Goal: Task Accomplishment & Management: Manage account settings

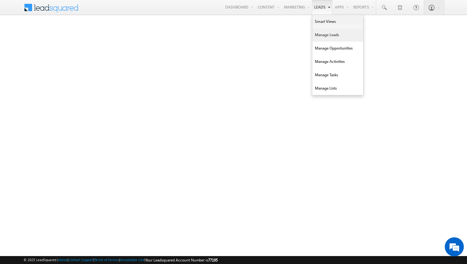
click at [319, 36] on link "Manage Leads" at bounding box center [337, 34] width 51 height 13
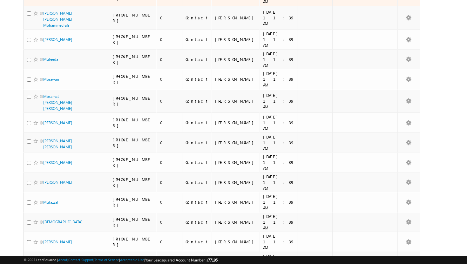
scroll to position [244, 0]
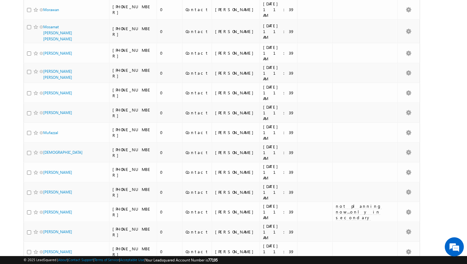
click at [48, 250] on li "100" at bounding box center [44, 253] width 15 height 6
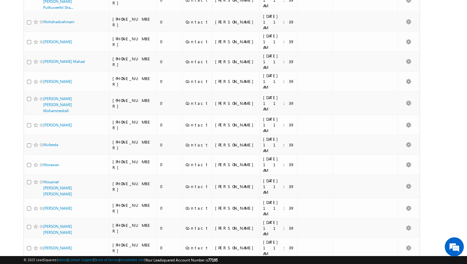
scroll to position [0, 0]
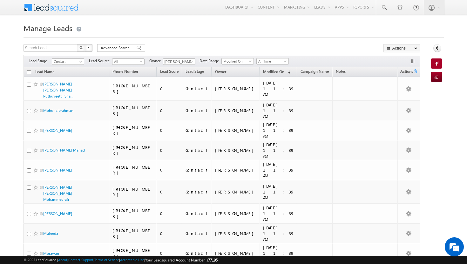
click at [29, 72] on input "checkbox" at bounding box center [29, 72] width 4 height 4
checkbox input "true"
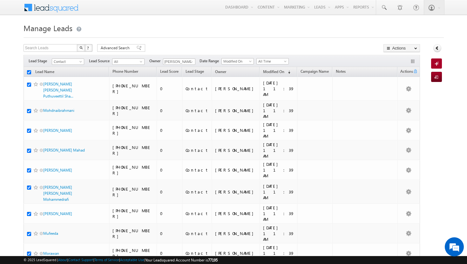
checkbox input "true"
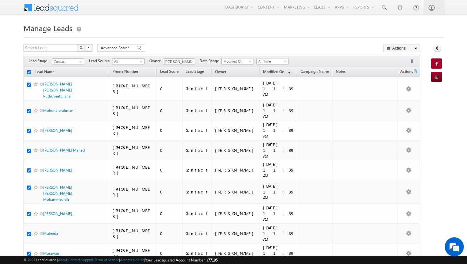
checkbox input "true"
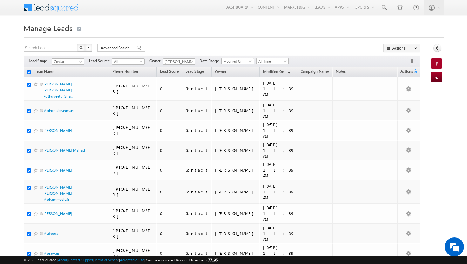
checkbox input "true"
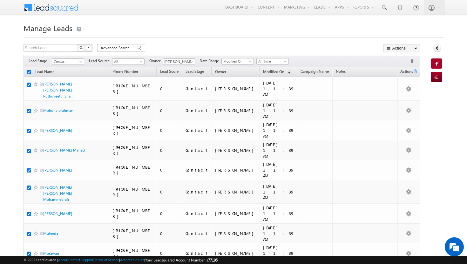
checkbox input "true"
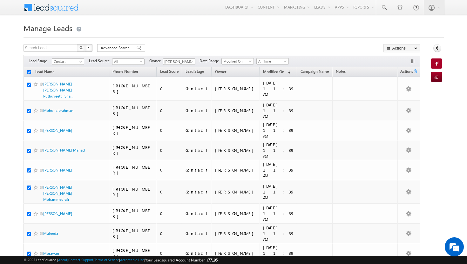
checkbox input "true"
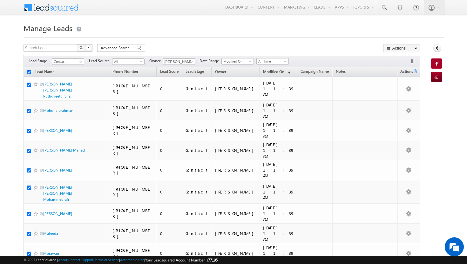
checkbox input "true"
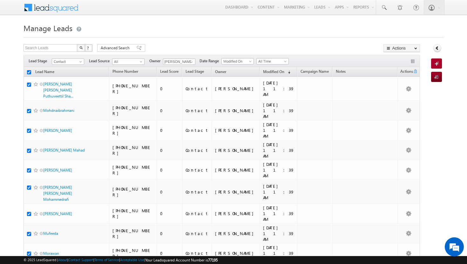
checkbox input "true"
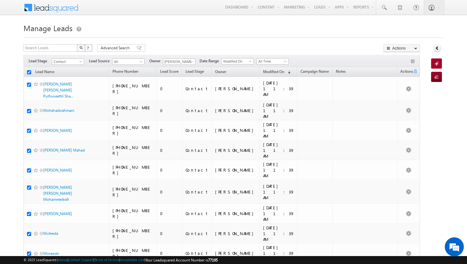
checkbox input "true"
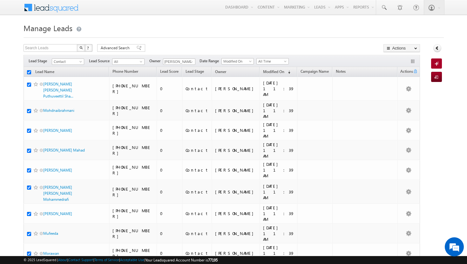
checkbox input "true"
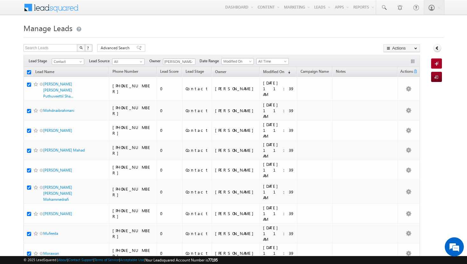
checkbox input "true"
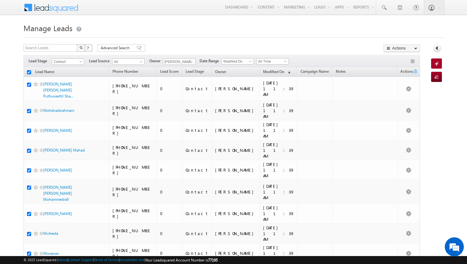
checkbox input "true"
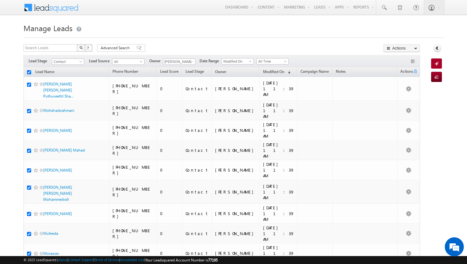
checkbox input "true"
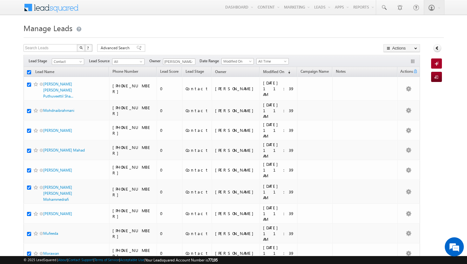
checkbox input "true"
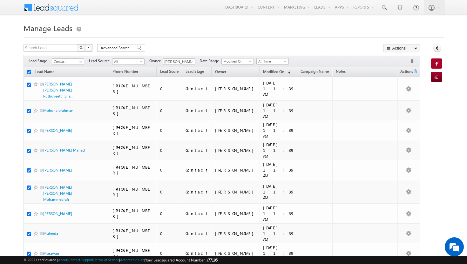
checkbox input "true"
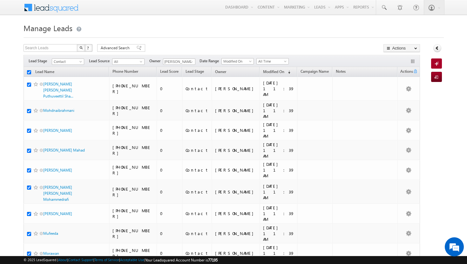
checkbox input "true"
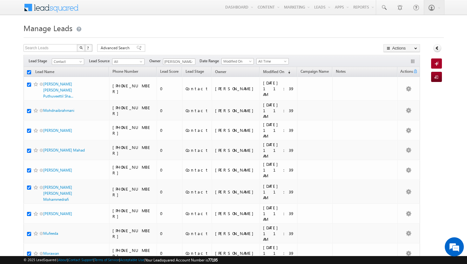
checkbox input "true"
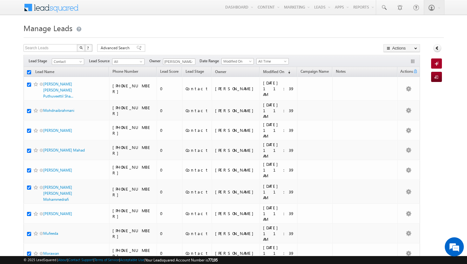
checkbox input "true"
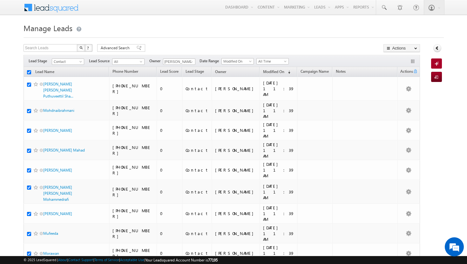
checkbox input "true"
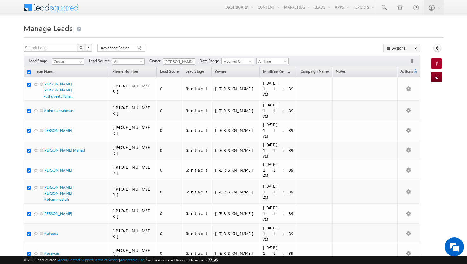
checkbox input "true"
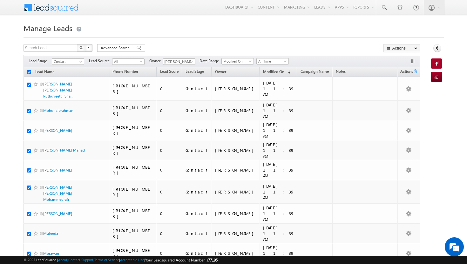
checkbox input "true"
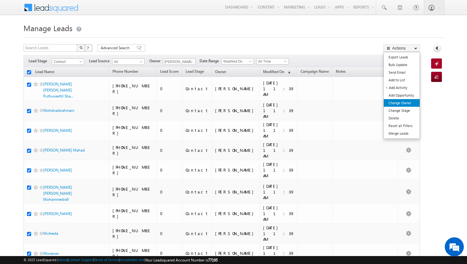
click at [408, 104] on link "Change Owner" at bounding box center [402, 103] width 36 height 8
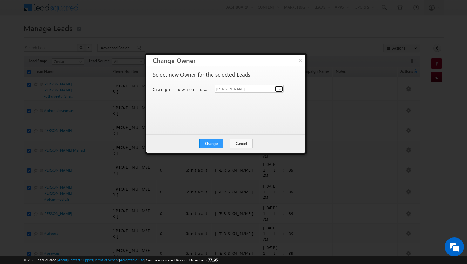
click at [280, 90] on span at bounding box center [279, 88] width 5 height 5
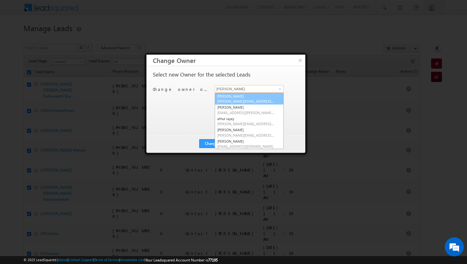
click at [255, 97] on link "Adil Islam adil.islam@indglobal.ae" at bounding box center [249, 99] width 69 height 12
type input "Adil Islam"
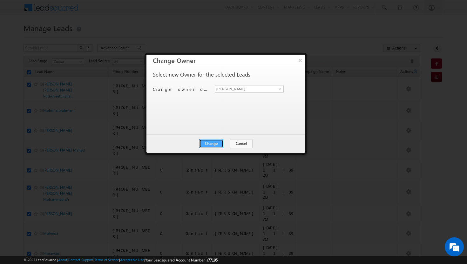
click at [207, 145] on button "Change" at bounding box center [211, 143] width 24 height 9
click at [229, 144] on button "Close" at bounding box center [227, 143] width 20 height 9
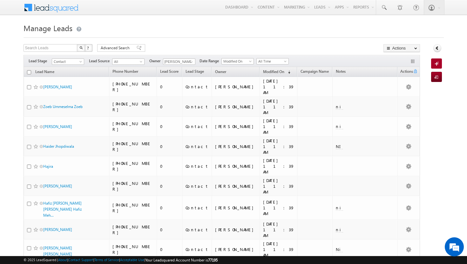
click at [29, 72] on input "checkbox" at bounding box center [29, 72] width 4 height 4
checkbox input "true"
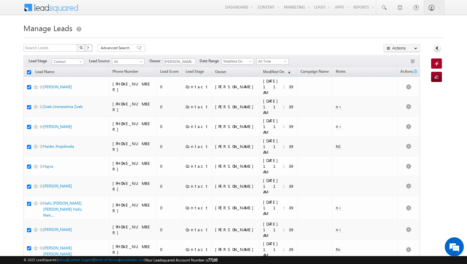
checkbox input "true"
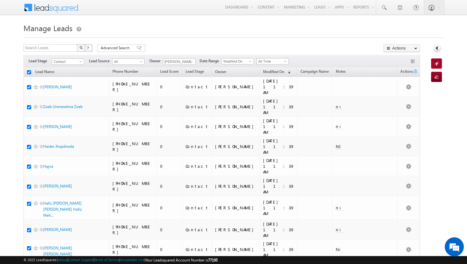
checkbox input "true"
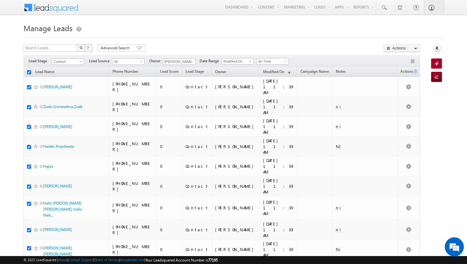
checkbox input "true"
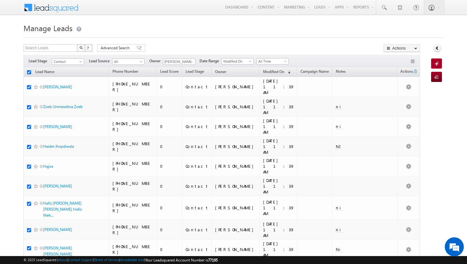
checkbox input "true"
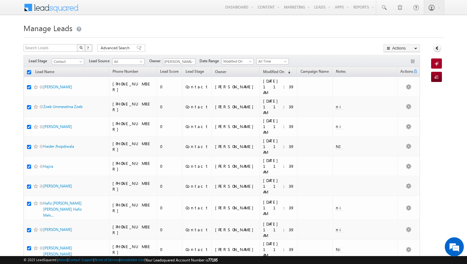
checkbox input "true"
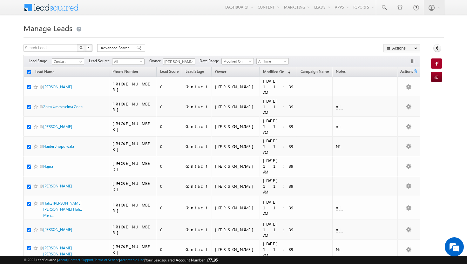
checkbox input "true"
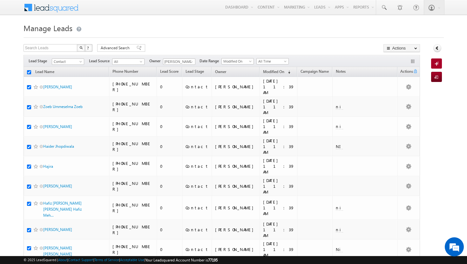
checkbox input "true"
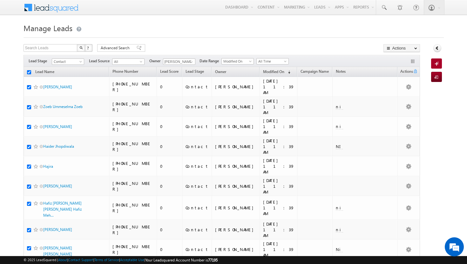
checkbox input "true"
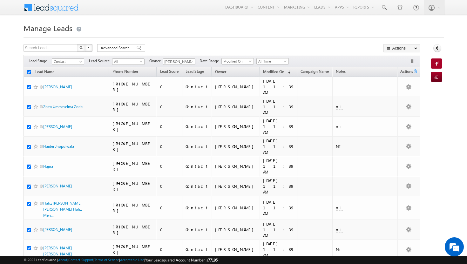
checkbox input "true"
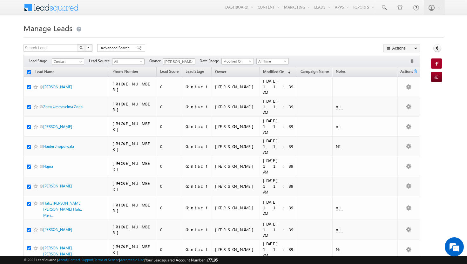
checkbox input "true"
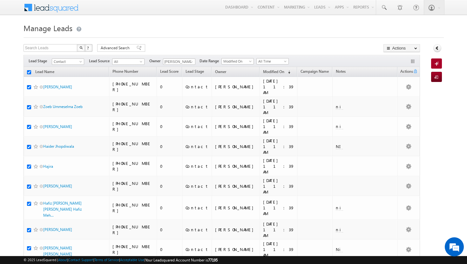
checkbox input "true"
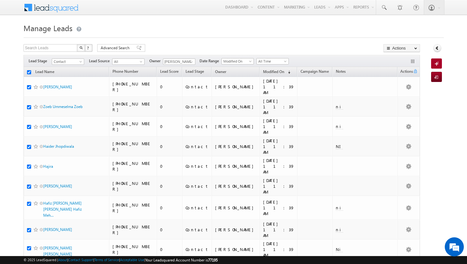
checkbox input "true"
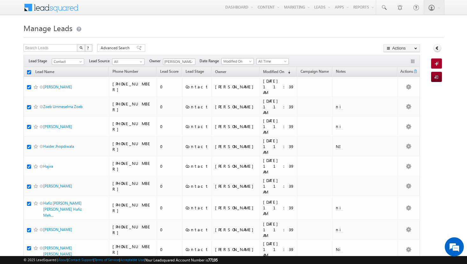
checkbox input "true"
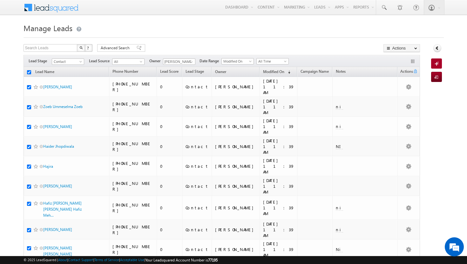
checkbox input "true"
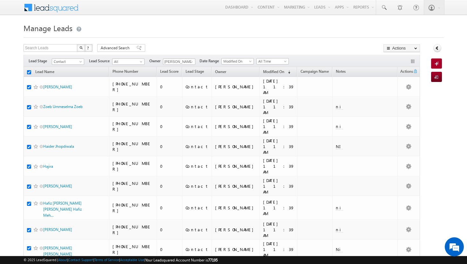
checkbox input "true"
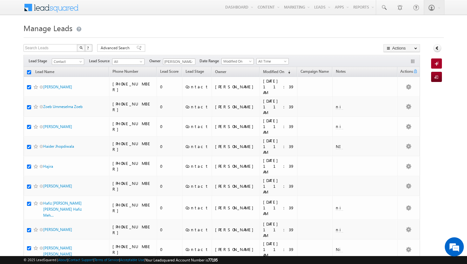
checkbox input "true"
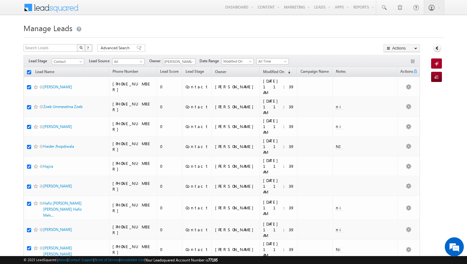
checkbox input "true"
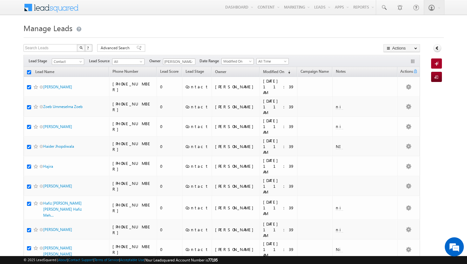
checkbox input "true"
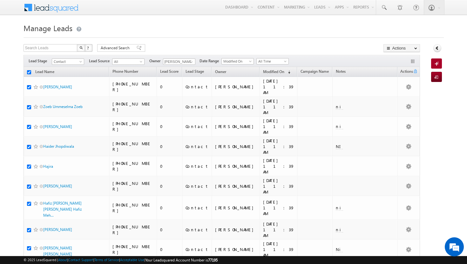
checkbox input "true"
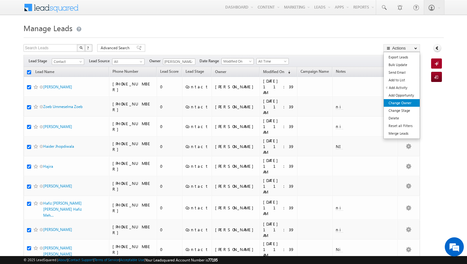
click at [409, 102] on link "Change Owner" at bounding box center [402, 103] width 36 height 8
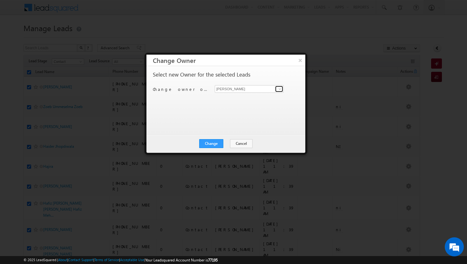
click at [281, 89] on span at bounding box center [279, 88] width 5 height 5
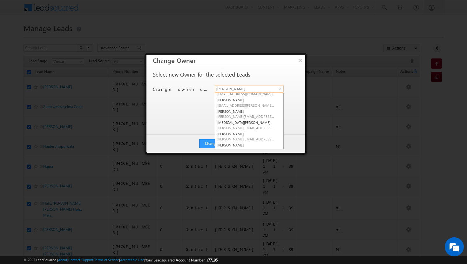
scroll to position [57, 0]
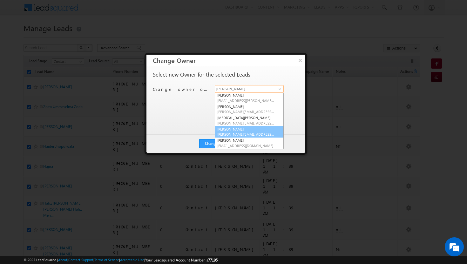
click at [248, 133] on span "ujwal.kumar@indglobal.ae" at bounding box center [245, 134] width 57 height 5
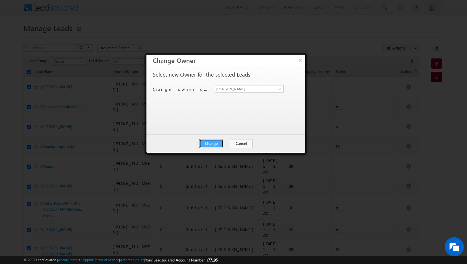
click at [220, 142] on button "Change" at bounding box center [211, 143] width 24 height 9
click at [231, 142] on button "Close" at bounding box center [227, 143] width 20 height 9
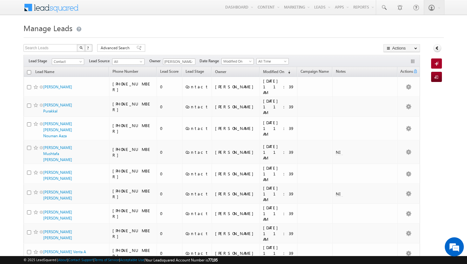
click at [29, 73] on input "checkbox" at bounding box center [29, 72] width 4 height 4
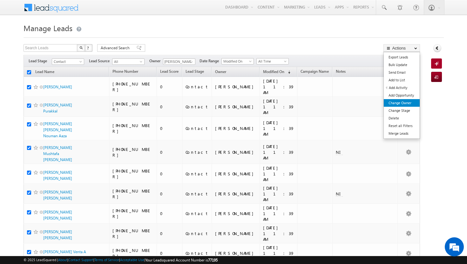
click at [405, 102] on link "Change Owner" at bounding box center [402, 103] width 36 height 8
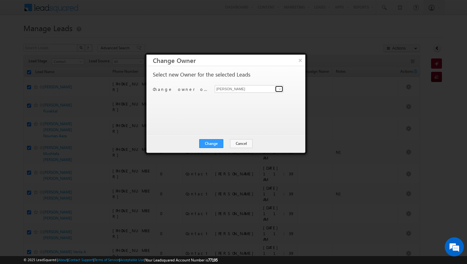
click at [279, 90] on span at bounding box center [279, 88] width 5 height 5
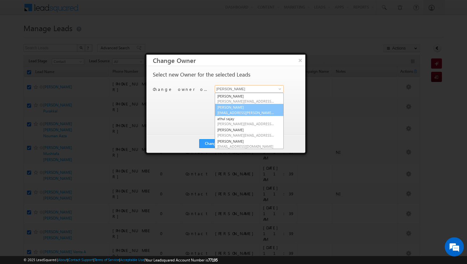
click at [264, 108] on link "Afeef Mohammad afeef.mohammad@indglobal.ae" at bounding box center [249, 110] width 69 height 12
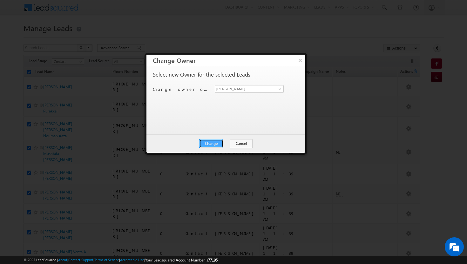
click at [208, 147] on button "Change" at bounding box center [211, 143] width 24 height 9
click at [223, 144] on button "Close" at bounding box center [227, 143] width 20 height 9
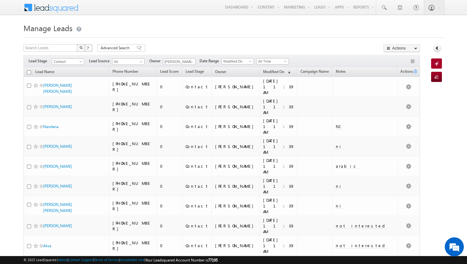
click at [29, 72] on input "checkbox" at bounding box center [29, 72] width 4 height 4
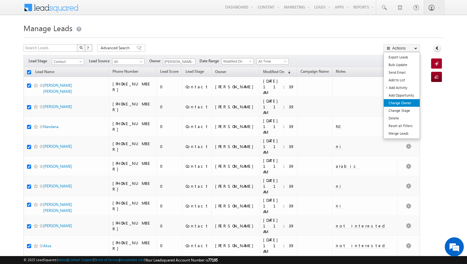
click at [406, 102] on link "Change Owner" at bounding box center [402, 103] width 36 height 8
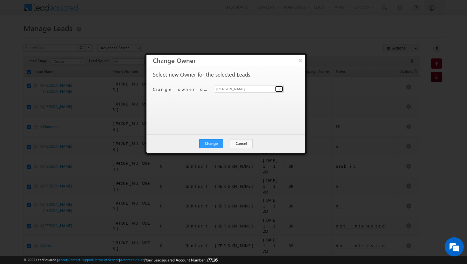
click at [281, 90] on span at bounding box center [279, 88] width 5 height 5
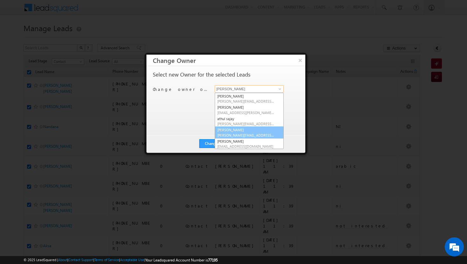
click at [259, 133] on span "basila.tp@indglobal.ae" at bounding box center [245, 135] width 57 height 5
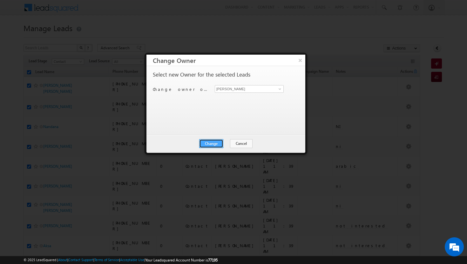
click at [214, 146] on button "Change" at bounding box center [211, 143] width 24 height 9
click at [223, 144] on button "Close" at bounding box center [227, 143] width 20 height 9
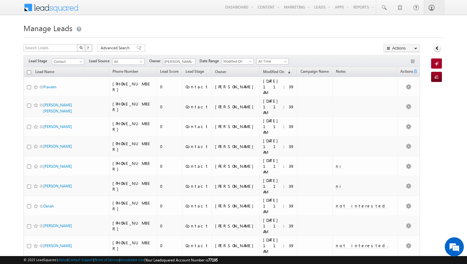
click at [30, 72] on input "checkbox" at bounding box center [29, 72] width 4 height 4
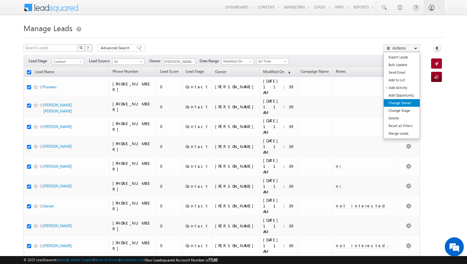
click at [406, 101] on link "Change Owner" at bounding box center [402, 103] width 36 height 8
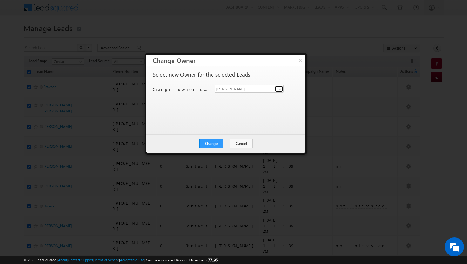
click at [279, 89] on span at bounding box center [279, 88] width 5 height 5
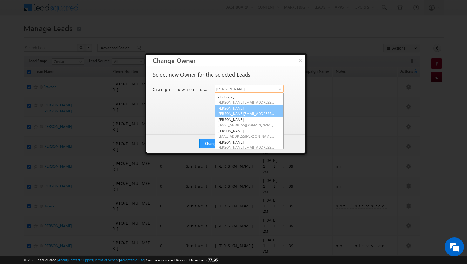
scroll to position [23, 0]
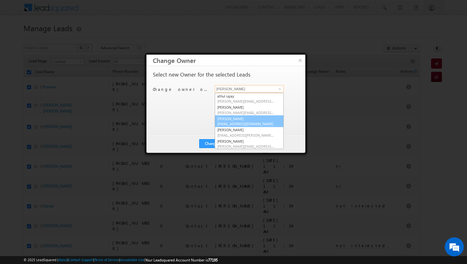
click at [255, 123] on span "rohit.sinha@indglobal.ae" at bounding box center [245, 123] width 57 height 5
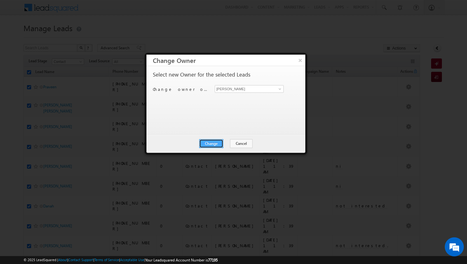
click at [219, 142] on button "Change" at bounding box center [211, 143] width 24 height 9
click at [228, 141] on button "Close" at bounding box center [227, 143] width 20 height 9
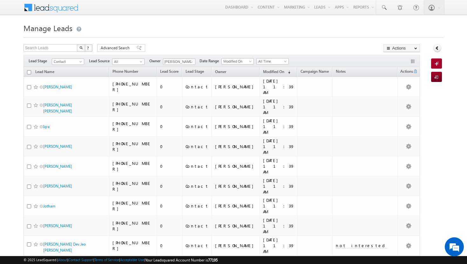
click at [29, 73] on input "checkbox" at bounding box center [29, 72] width 4 height 4
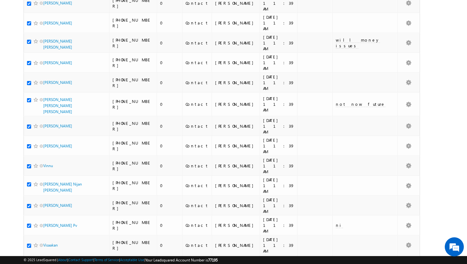
scroll to position [0, 0]
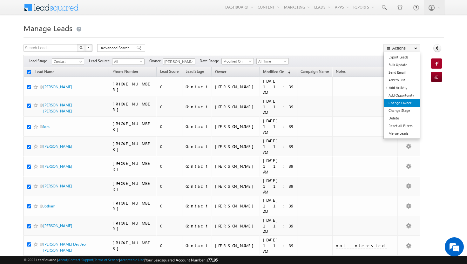
click at [405, 103] on link "Change Owner" at bounding box center [402, 103] width 36 height 8
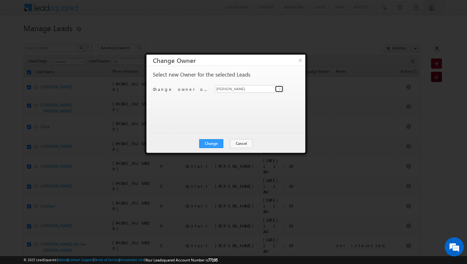
click at [279, 87] on span at bounding box center [279, 88] width 5 height 5
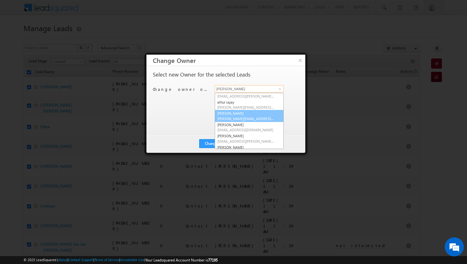
scroll to position [18, 0]
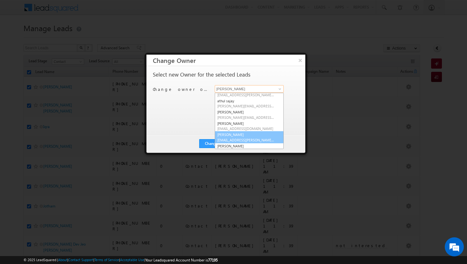
click at [258, 136] on link "Sadia Zahid sadia.zahid@indglobal.ae" at bounding box center [249, 137] width 69 height 12
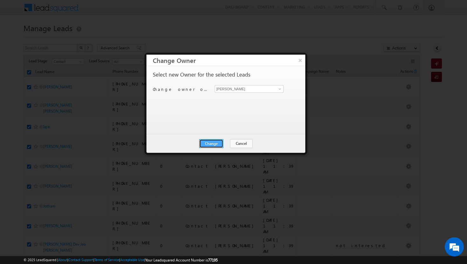
click at [220, 141] on button "Change" at bounding box center [211, 143] width 24 height 9
click at [232, 142] on button "Close" at bounding box center [227, 143] width 20 height 9
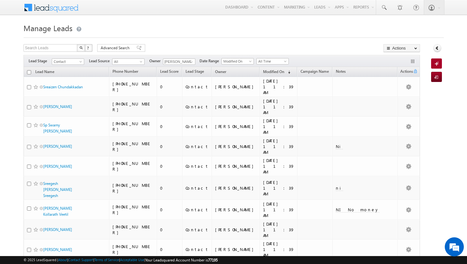
click at [30, 73] on input "checkbox" at bounding box center [29, 72] width 4 height 4
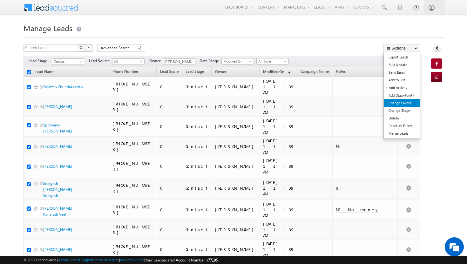
click at [400, 103] on link "Change Owner" at bounding box center [402, 103] width 36 height 8
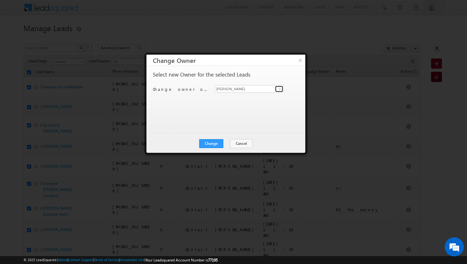
click at [281, 89] on span at bounding box center [279, 88] width 5 height 5
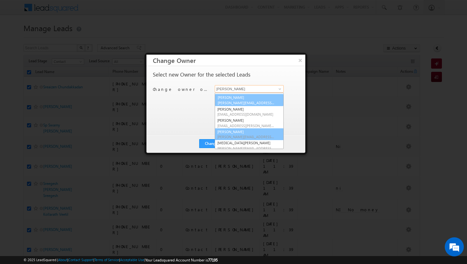
scroll to position [57, 0]
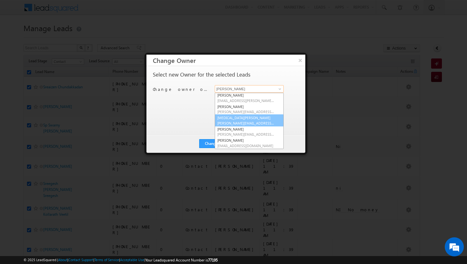
click at [260, 124] on span "syeda.bibijan@indglobal.ae" at bounding box center [245, 123] width 57 height 5
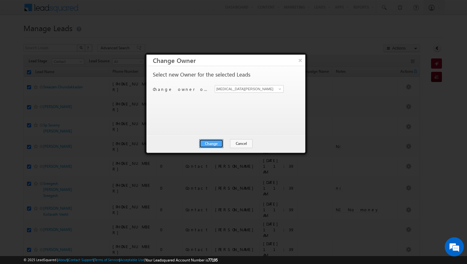
click at [212, 144] on button "Change" at bounding box center [211, 143] width 24 height 9
click at [221, 144] on button "Close" at bounding box center [227, 143] width 20 height 9
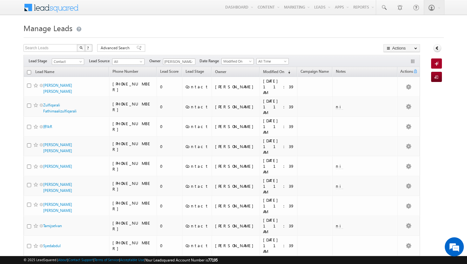
click at [30, 72] on input "checkbox" at bounding box center [29, 72] width 4 height 4
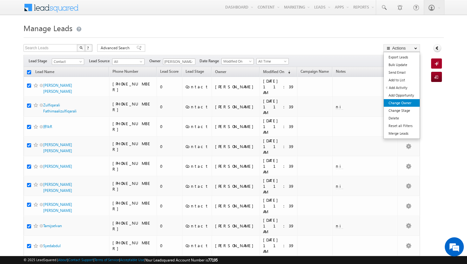
click at [401, 104] on link "Change Owner" at bounding box center [402, 103] width 36 height 8
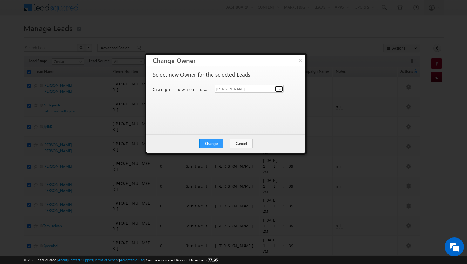
click at [282, 90] on span at bounding box center [279, 88] width 5 height 5
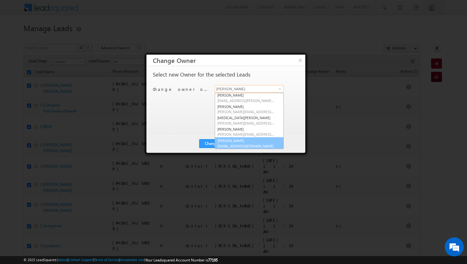
scroll to position [57, 0]
click at [253, 142] on link "vikram kumar vikram.kumar@indglobal.ae" at bounding box center [249, 143] width 69 height 12
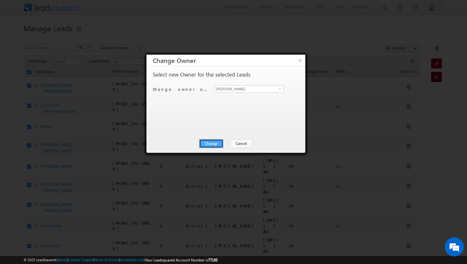
click at [218, 143] on button "Change" at bounding box center [211, 143] width 24 height 9
click at [228, 144] on button "Close" at bounding box center [227, 143] width 20 height 9
